Goal: Information Seeking & Learning: Learn about a topic

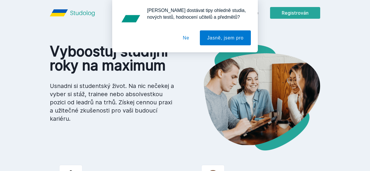
click at [187, 38] on font "Ne" at bounding box center [186, 37] width 6 height 5
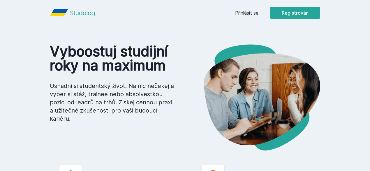
click at [259, 16] on link "Přihlásit se" at bounding box center [246, 12] width 23 height 7
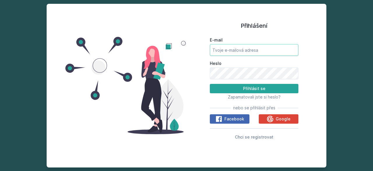
type input "[EMAIL_ADDRESS][DOMAIN_NAME]"
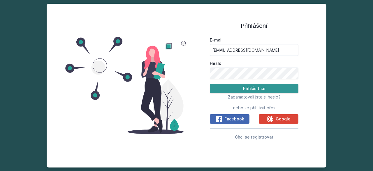
click at [228, 87] on button "Přihlásit se" at bounding box center [254, 88] width 89 height 9
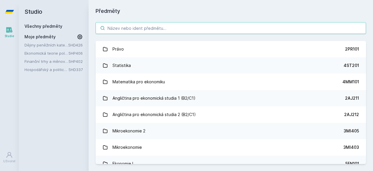
click at [171, 29] on input "search" at bounding box center [231, 28] width 271 height 12
paste input "5HP502"
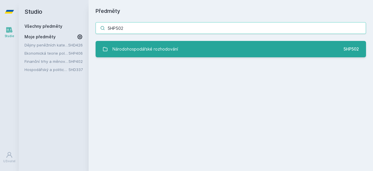
type input "5HP502"
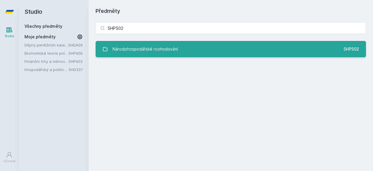
click at [155, 54] on div "Národohospodářské rozhodování" at bounding box center [146, 49] width 66 height 12
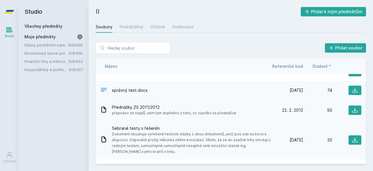
scroll to position [29, 0]
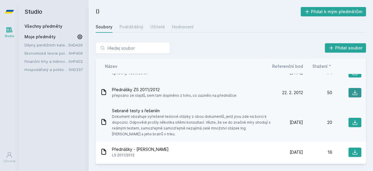
click at [356, 95] on button at bounding box center [355, 92] width 13 height 9
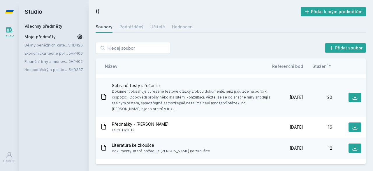
scroll to position [87, 0]
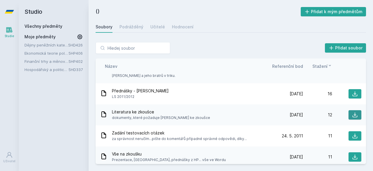
click at [349, 113] on button at bounding box center [355, 114] width 13 height 9
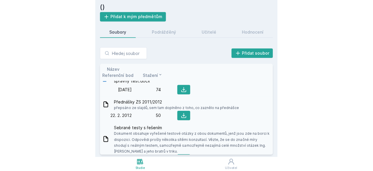
scroll to position [0, 0]
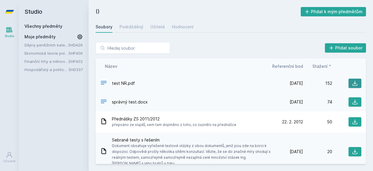
click at [352, 82] on icon at bounding box center [355, 83] width 6 height 6
